Goal: Task Accomplishment & Management: Manage account settings

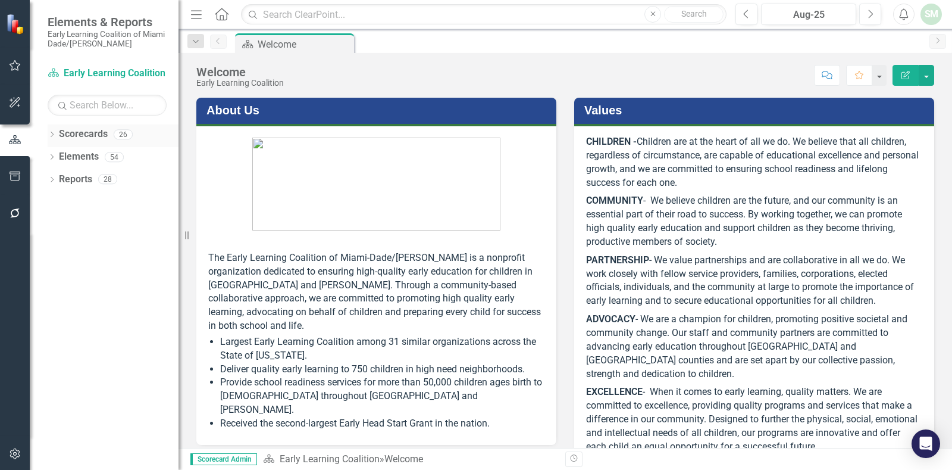
click at [54, 134] on icon at bounding box center [52, 134] width 3 height 5
click at [57, 154] on icon "Dropdown" at bounding box center [58, 156] width 9 height 7
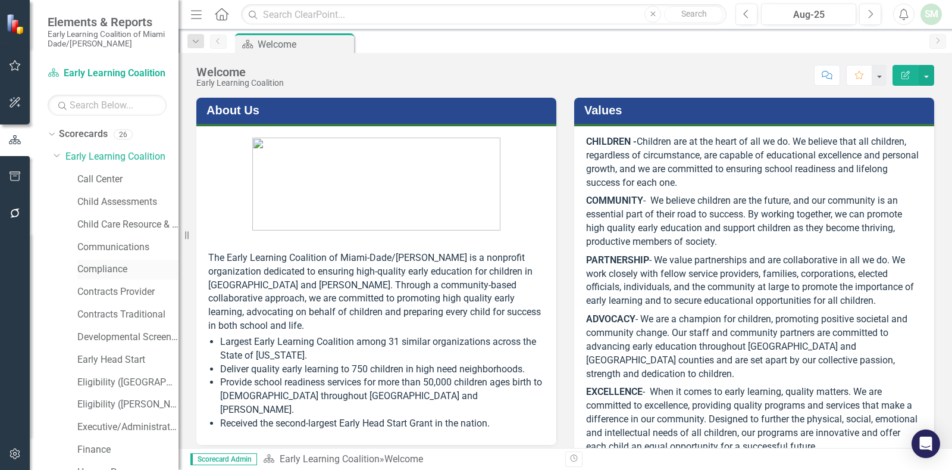
click at [92, 267] on link "Compliance" at bounding box center [127, 269] width 101 height 14
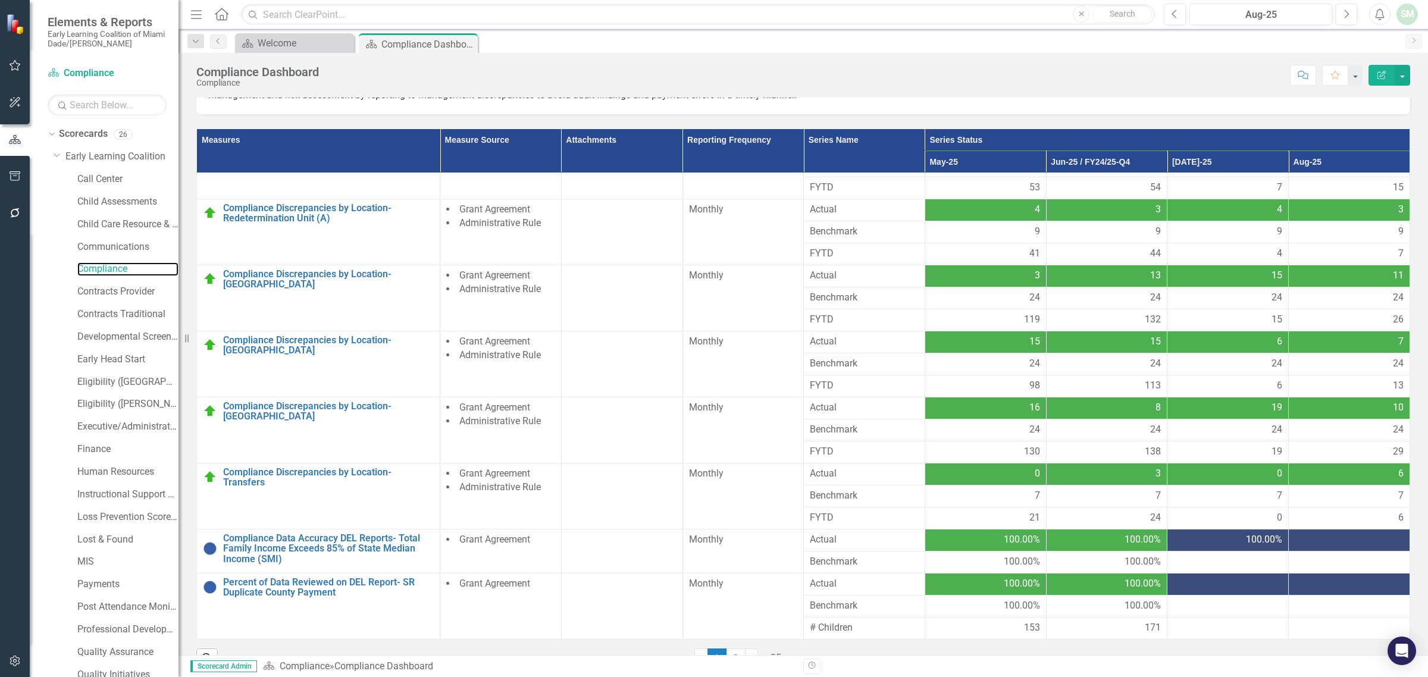
scroll to position [86, 0]
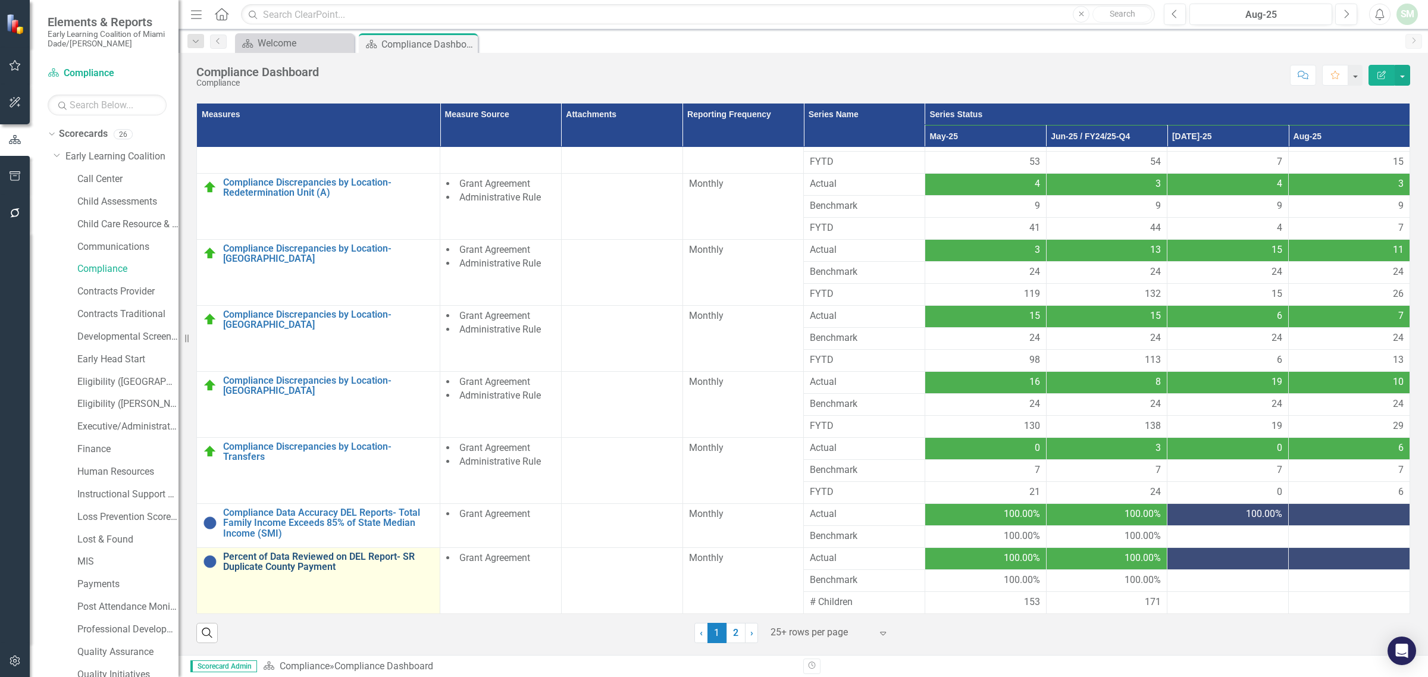
click at [272, 469] on link "Percent of Data Reviewed on DEL Report- SR Duplicate County Payment" at bounding box center [328, 562] width 211 height 21
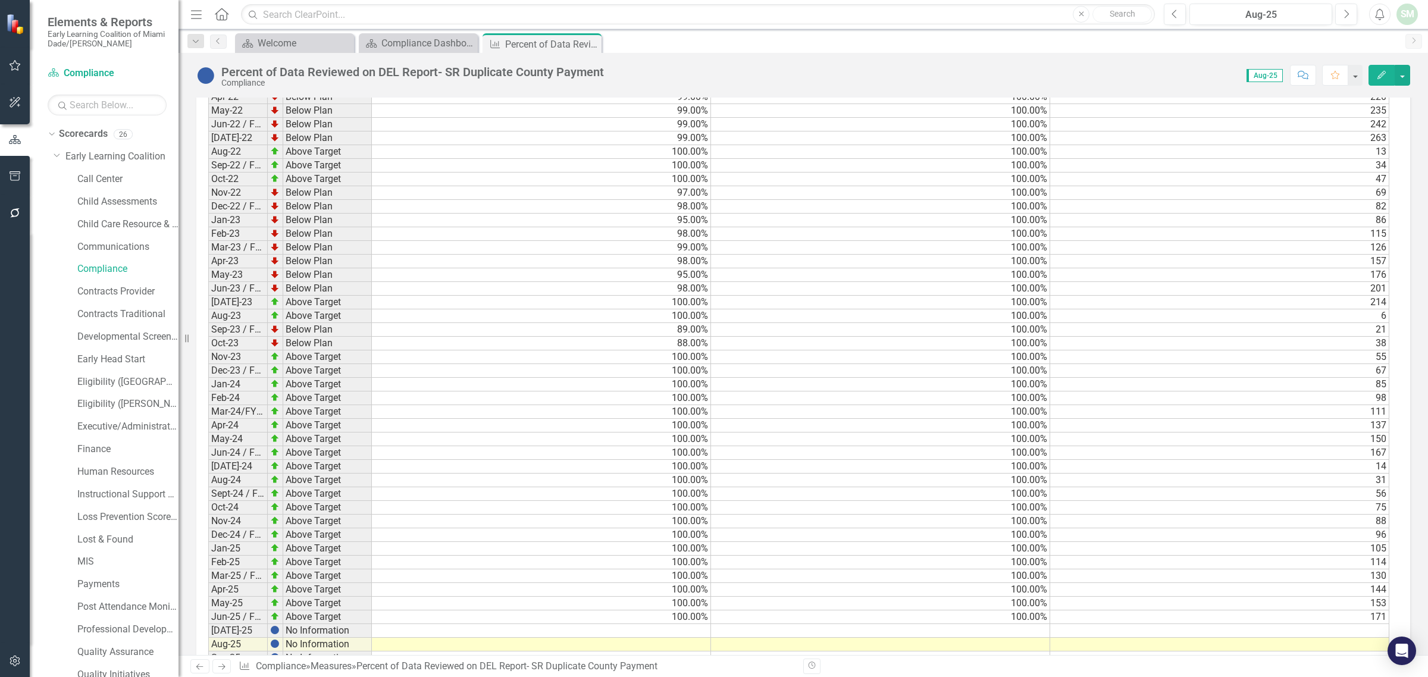
scroll to position [1655, 0]
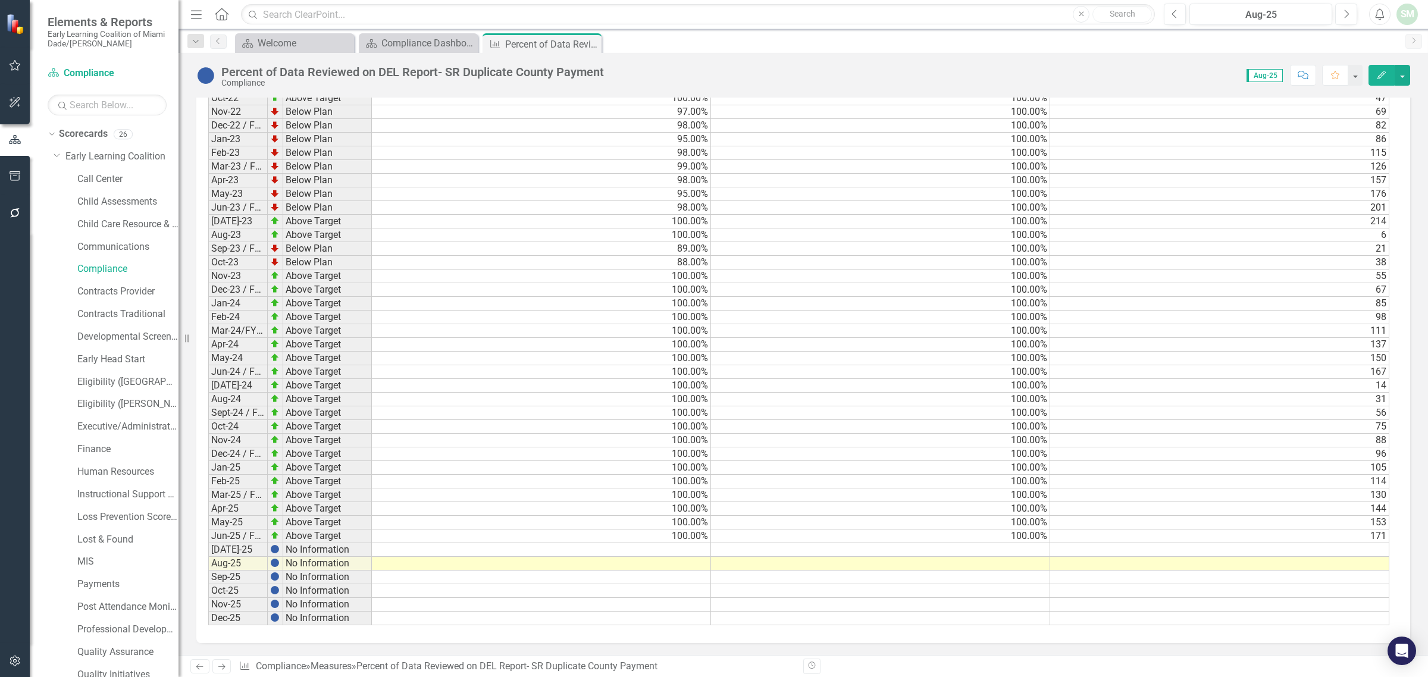
click at [647, 469] on td at bounding box center [541, 550] width 339 height 14
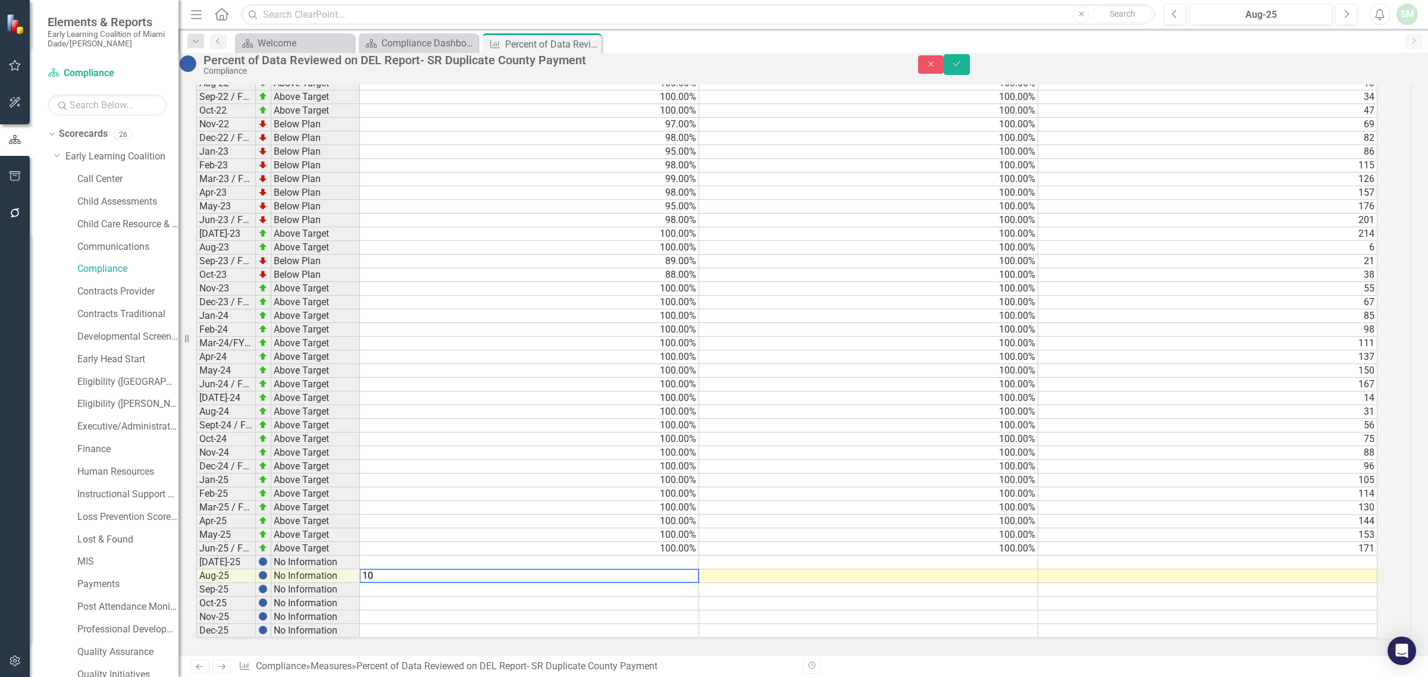
type textarea "100"
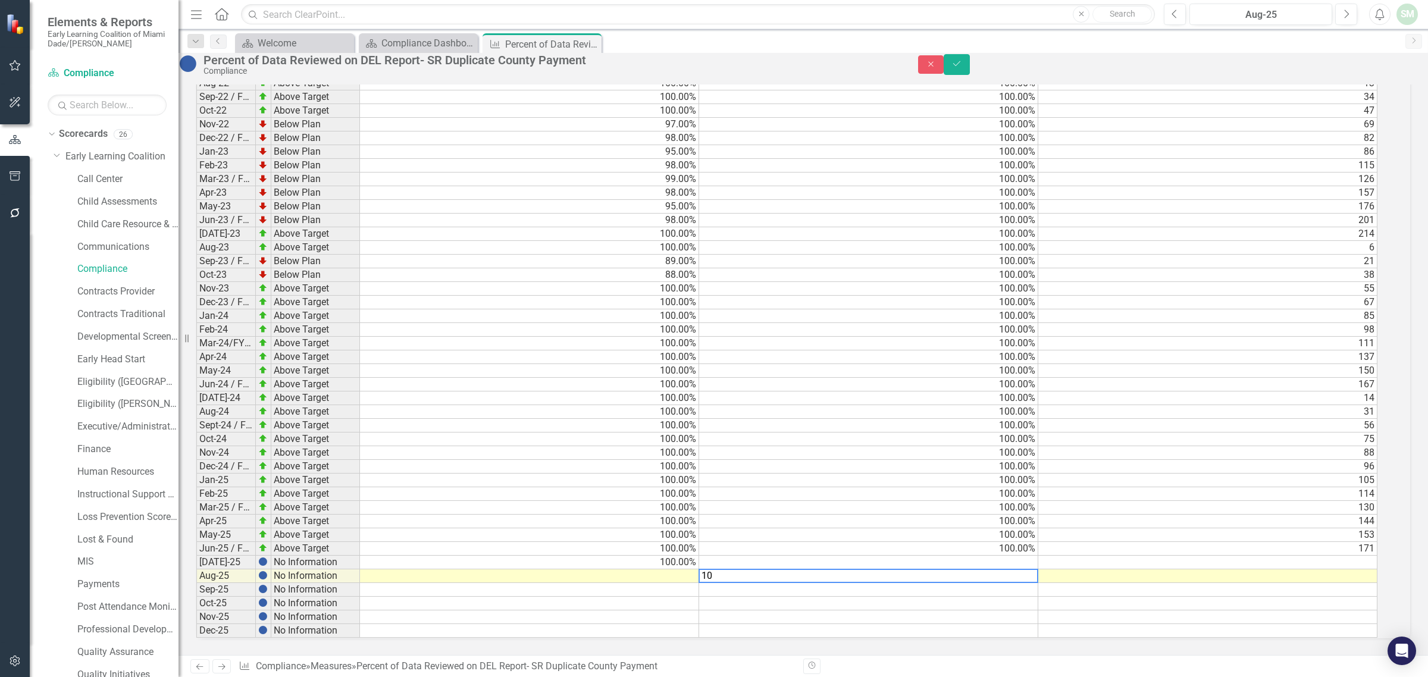
type textarea "100"
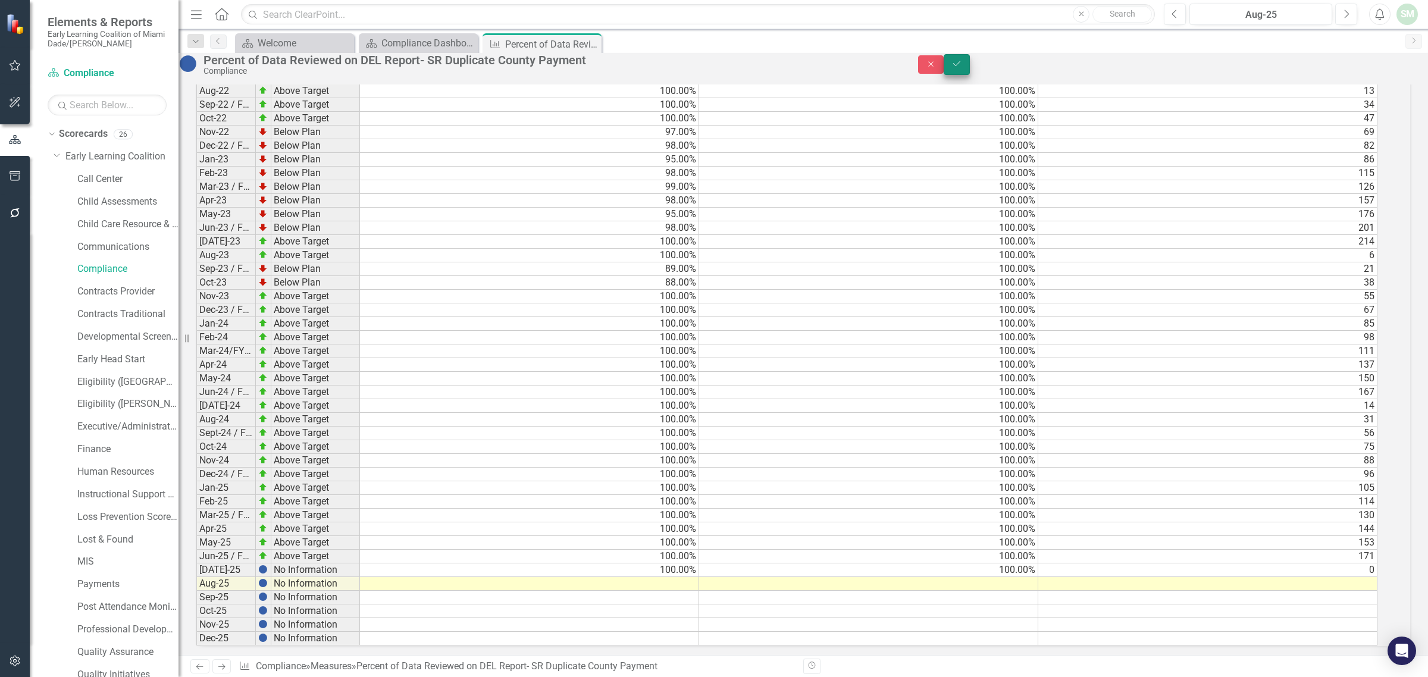
type textarea "0"
click at [952, 68] on icon "Save" at bounding box center [957, 64] width 11 height 8
